Goal: Find specific page/section: Find specific page/section

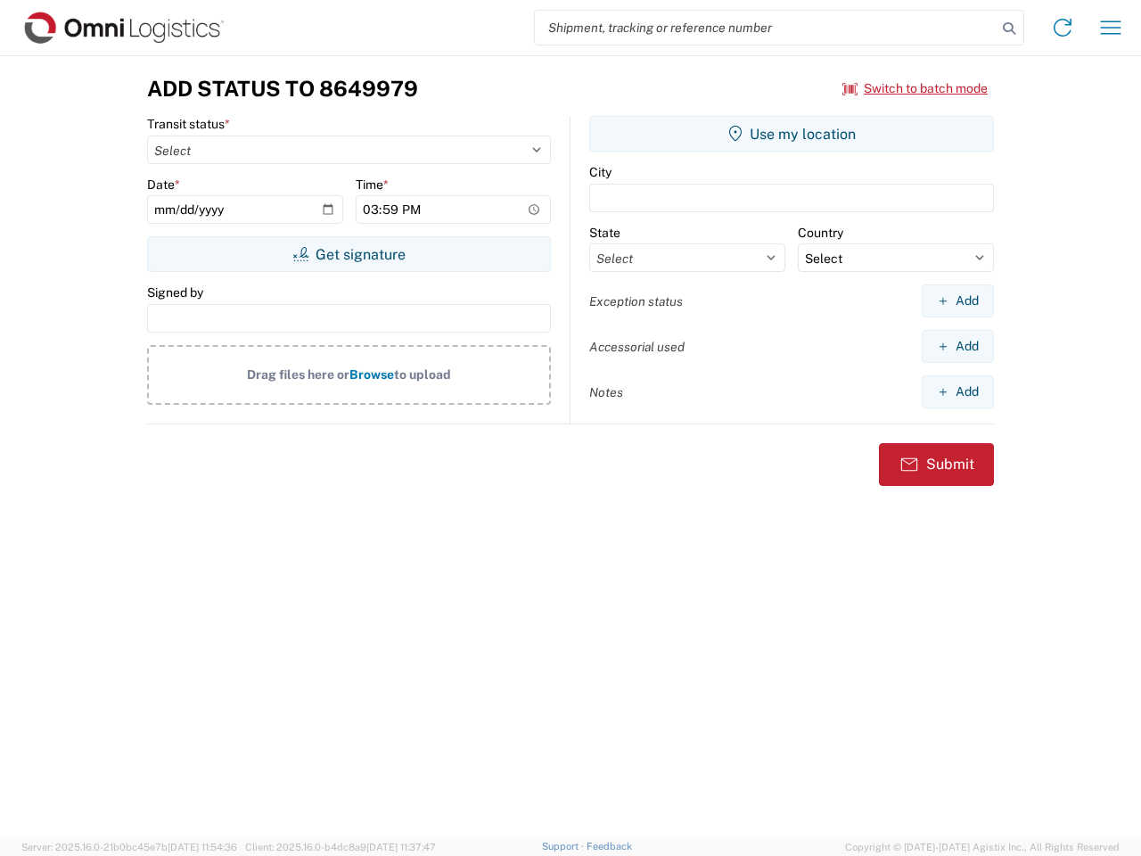
click at [766, 28] on input "search" at bounding box center [766, 28] width 462 height 34
click at [1009, 29] on icon at bounding box center [1009, 28] width 25 height 25
click at [1063, 28] on icon at bounding box center [1062, 27] width 29 height 29
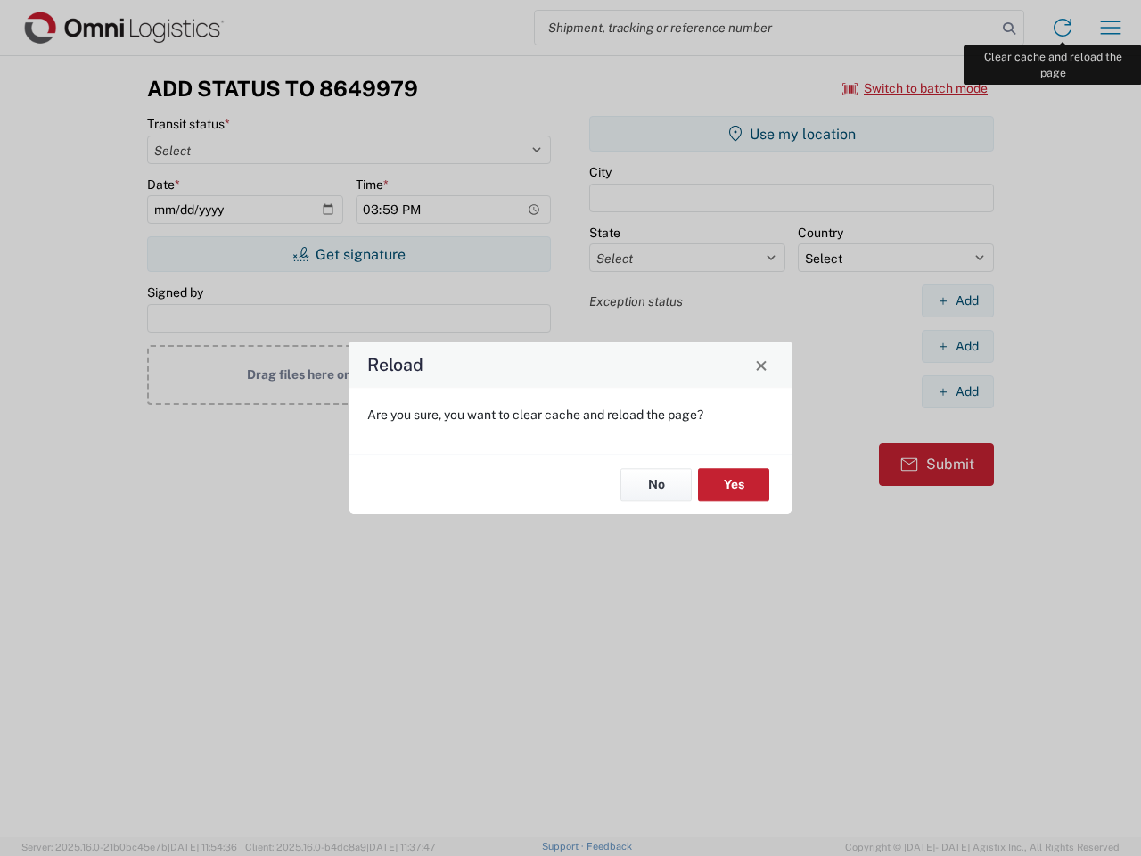
click at [1111, 28] on div "Reload Are you sure, you want to clear cache and reload the page? No Yes" at bounding box center [570, 428] width 1141 height 856
click at [916, 88] on div "Reload Are you sure, you want to clear cache and reload the page? No Yes" at bounding box center [570, 428] width 1141 height 856
click at [349, 254] on div "Reload Are you sure, you want to clear cache and reload the page? No Yes" at bounding box center [570, 428] width 1141 height 856
click at [792, 134] on div "Reload Are you sure, you want to clear cache and reload the page? No Yes" at bounding box center [570, 428] width 1141 height 856
click at [957, 300] on div "Reload Are you sure, you want to clear cache and reload the page? No Yes" at bounding box center [570, 428] width 1141 height 856
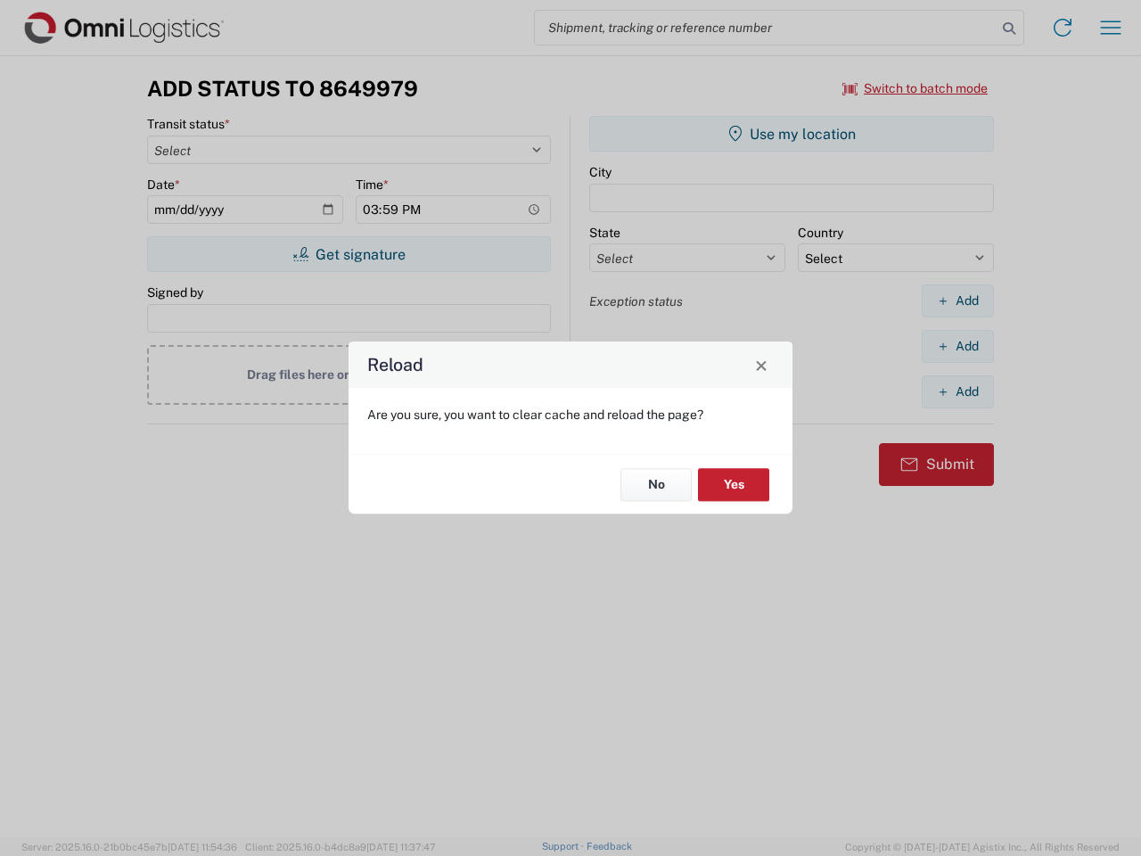
click at [957, 346] on div "Reload Are you sure, you want to clear cache and reload the page? No Yes" at bounding box center [570, 428] width 1141 height 856
click at [957, 391] on div "Reload Are you sure, you want to clear cache and reload the page? No Yes" at bounding box center [570, 428] width 1141 height 856
